Goal: Find specific page/section: Find specific page/section

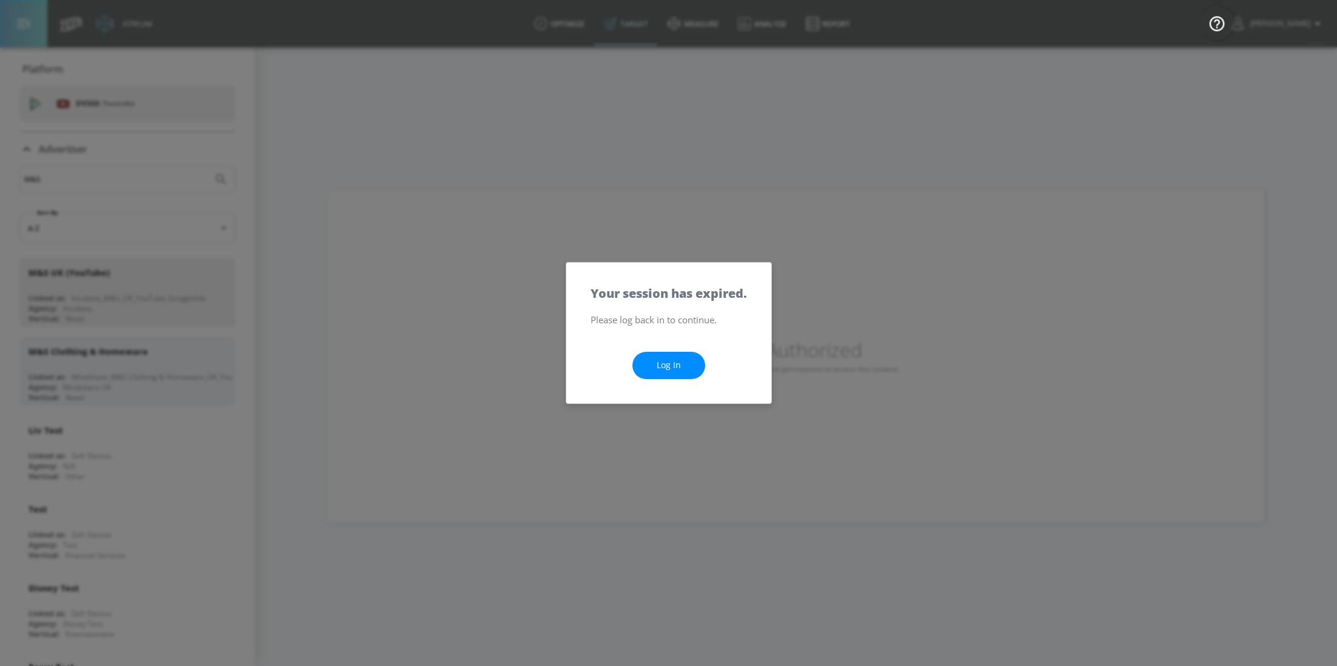
click at [670, 370] on link "Log In" at bounding box center [668, 365] width 73 height 27
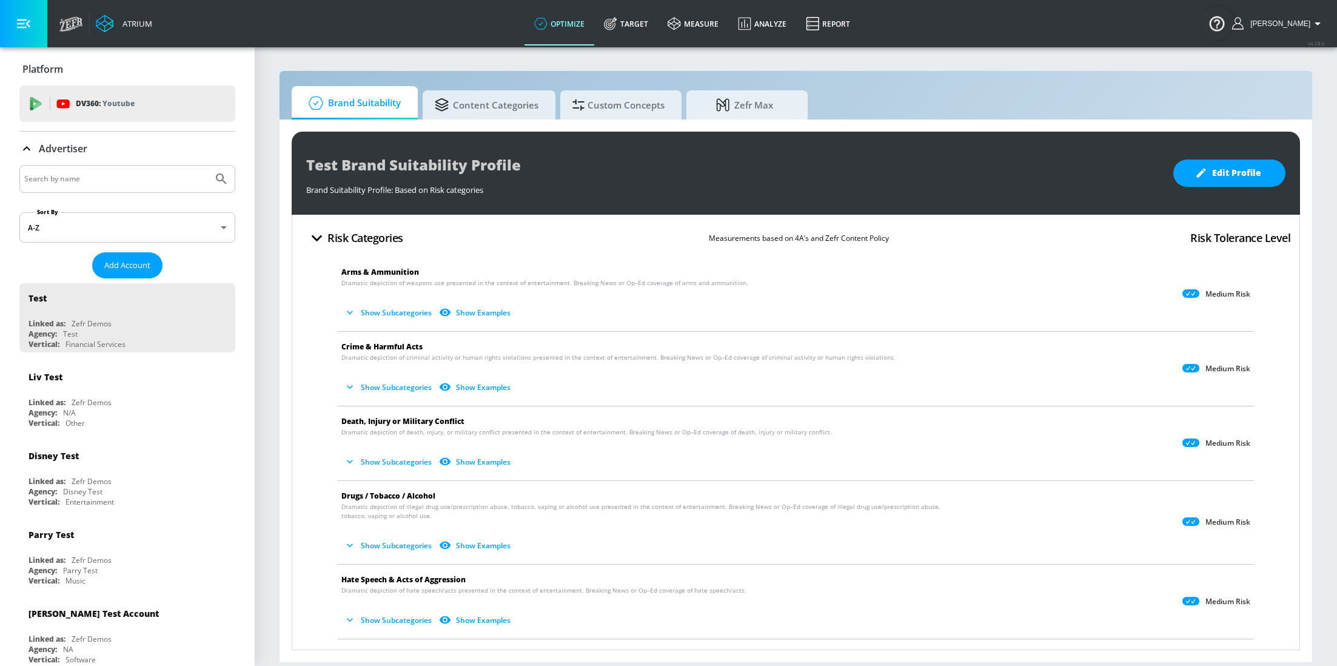
click at [132, 163] on div "Advertiser" at bounding box center [127, 149] width 216 height 34
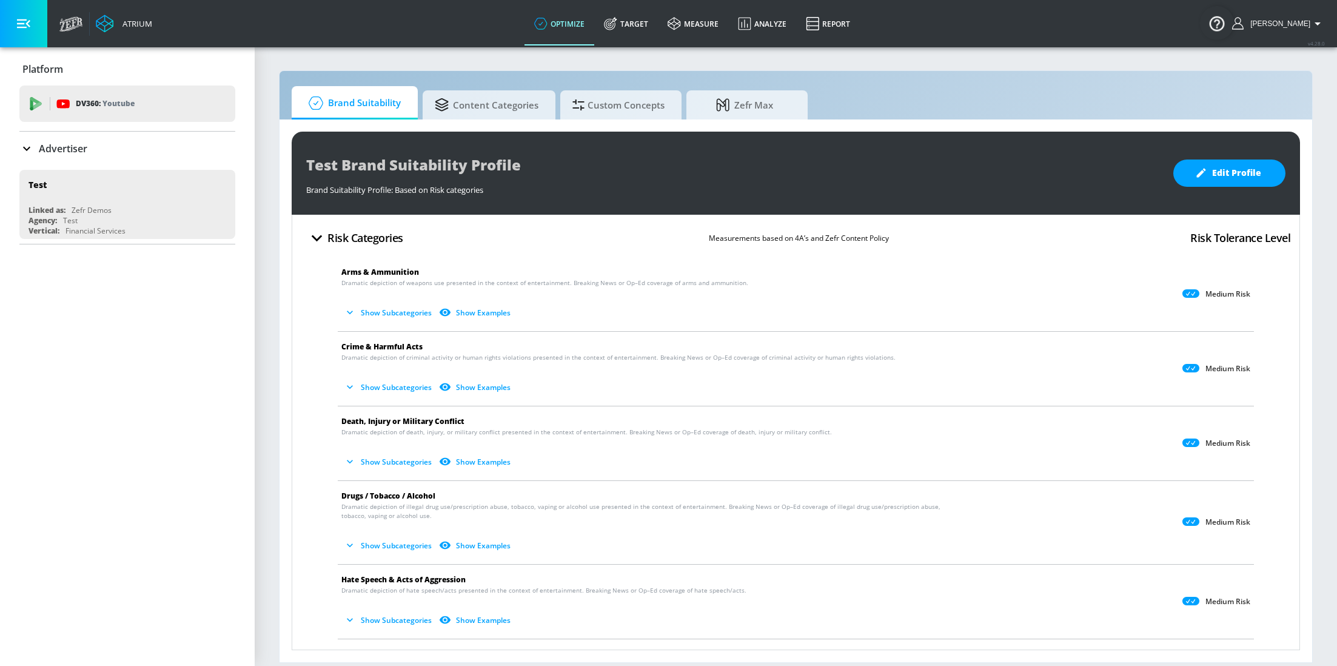
click at [144, 174] on input "Search by name" at bounding box center [116, 179] width 184 height 16
click at [42, 155] on div "Advertiser" at bounding box center [53, 148] width 68 height 15
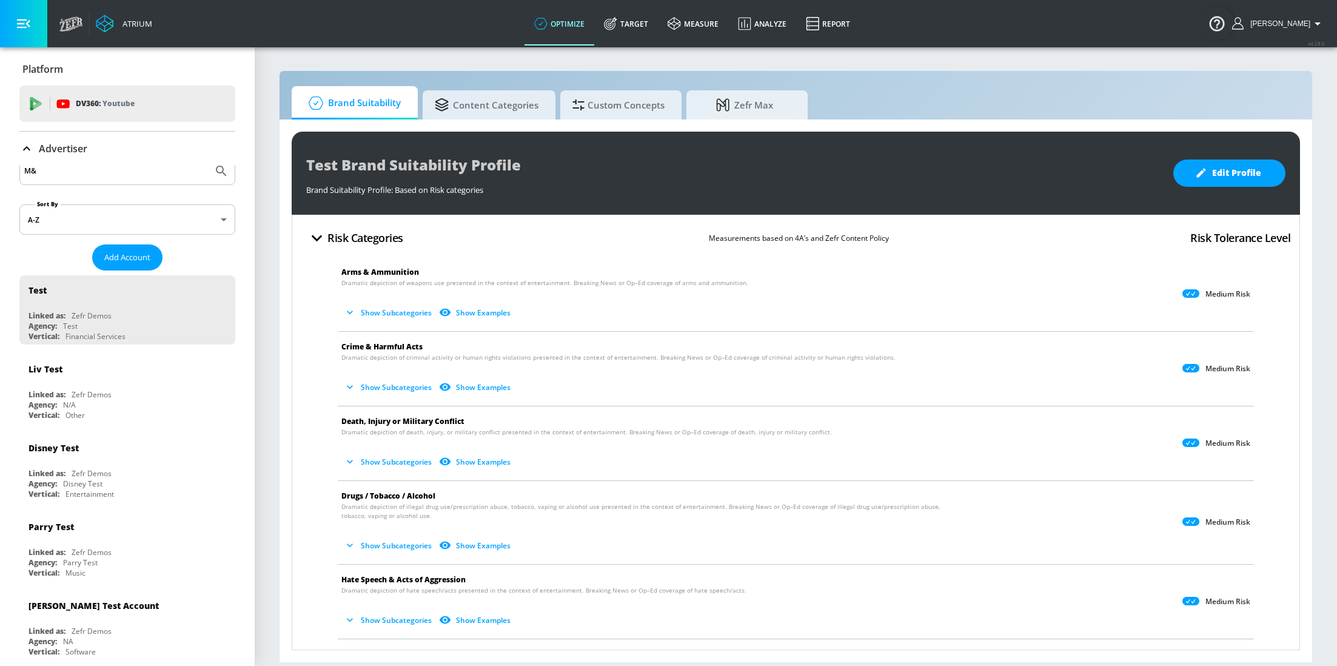
click at [97, 167] on input "M&" at bounding box center [116, 171] width 184 height 16
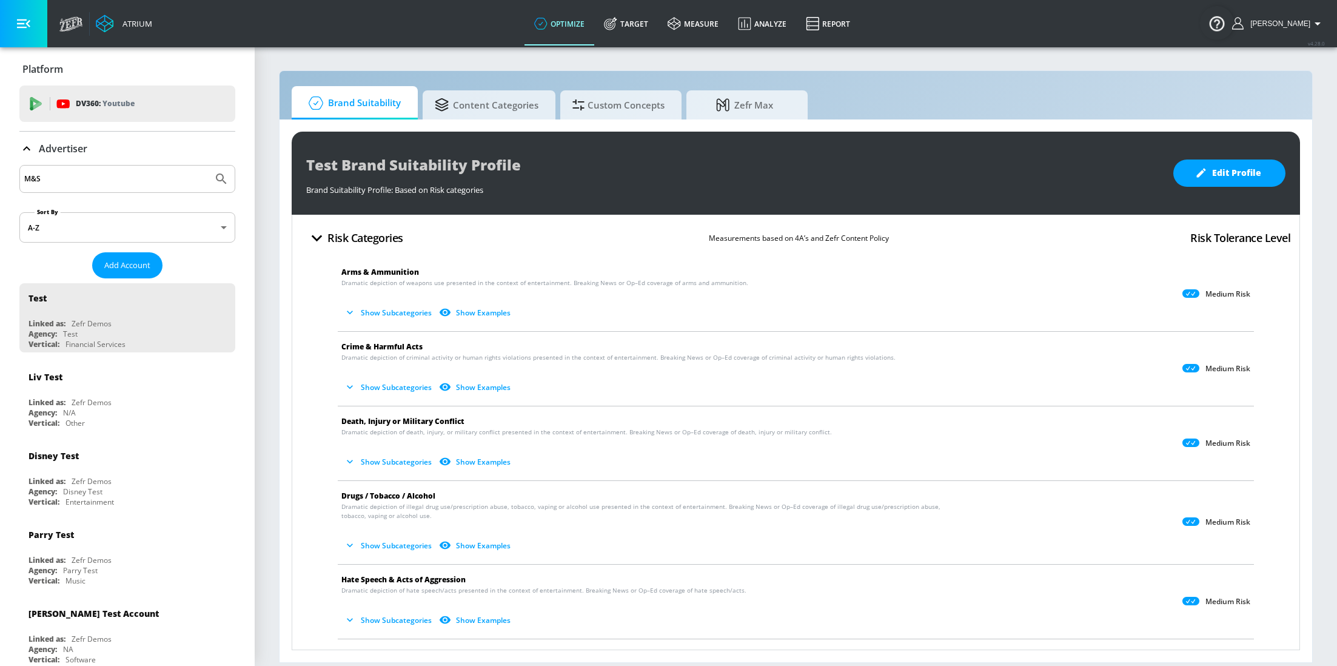
type input "M&S"
click at [208, 166] on button "Submit Search" at bounding box center [221, 179] width 27 height 27
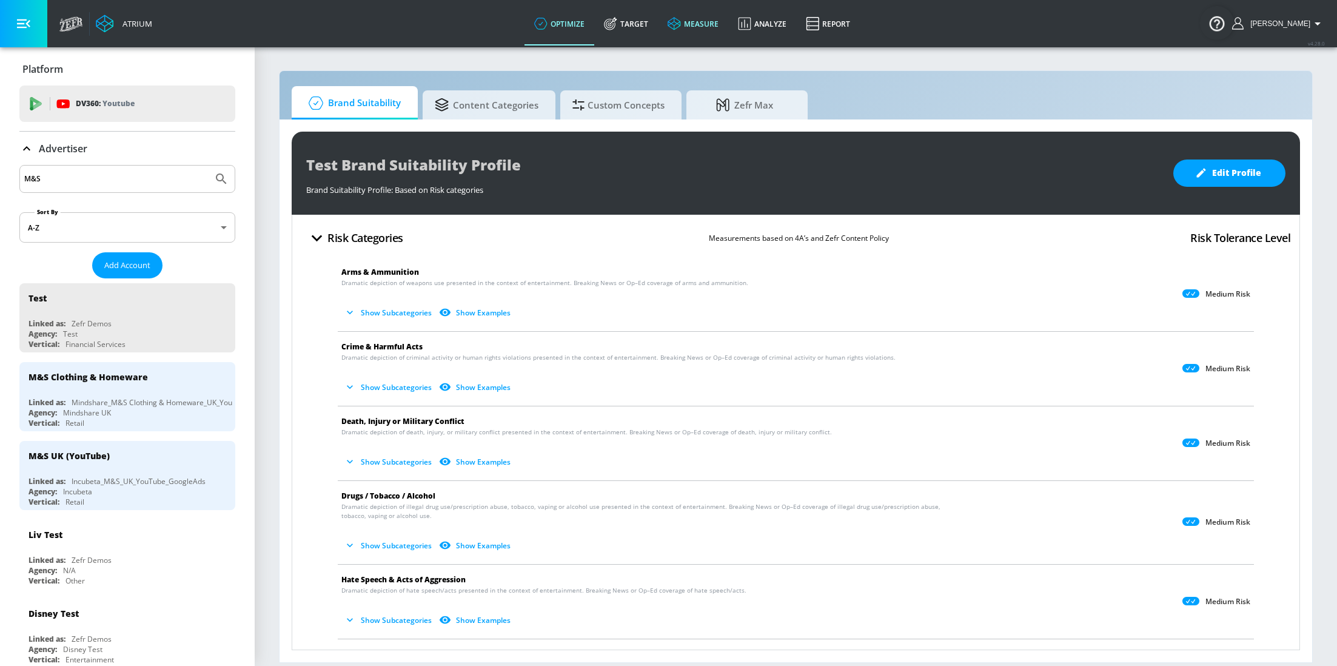
click at [718, 27] on link "measure" at bounding box center [693, 24] width 70 height 44
